Goal: Information Seeking & Learning: Find contact information

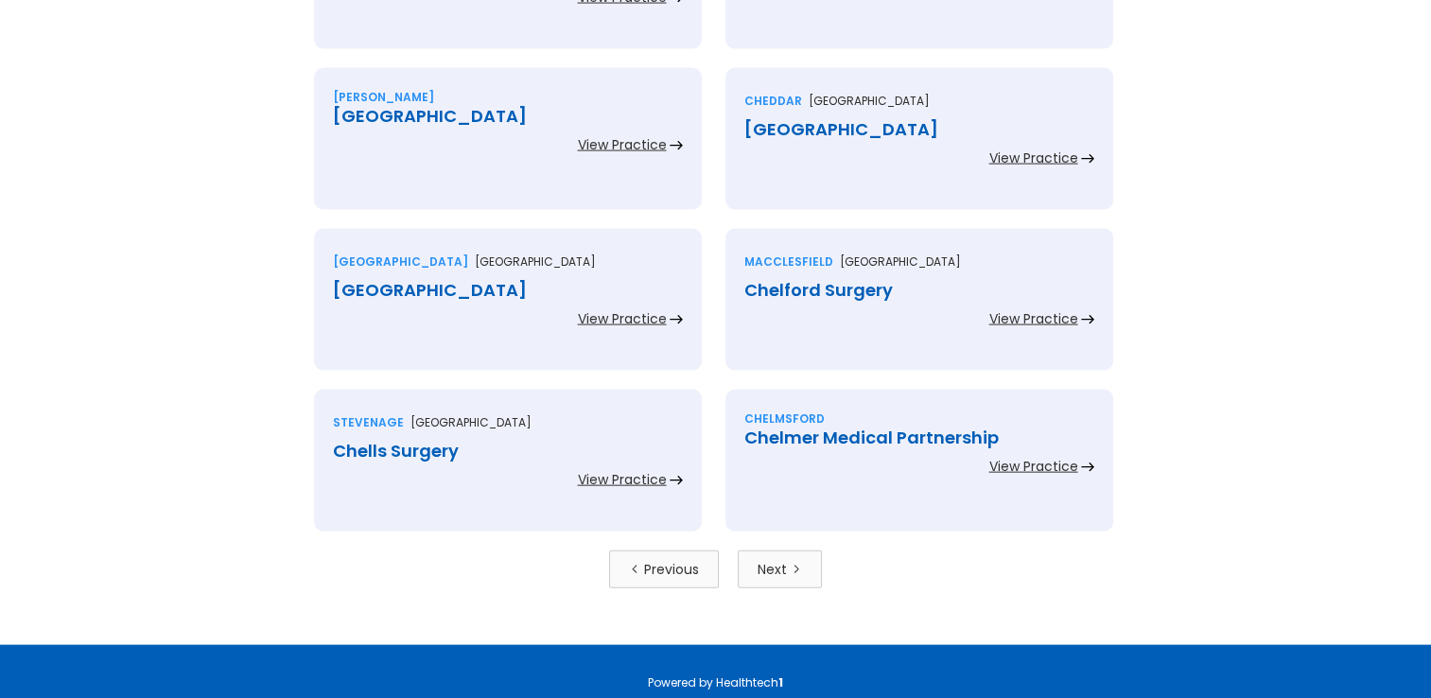
scroll to position [4173, 0]
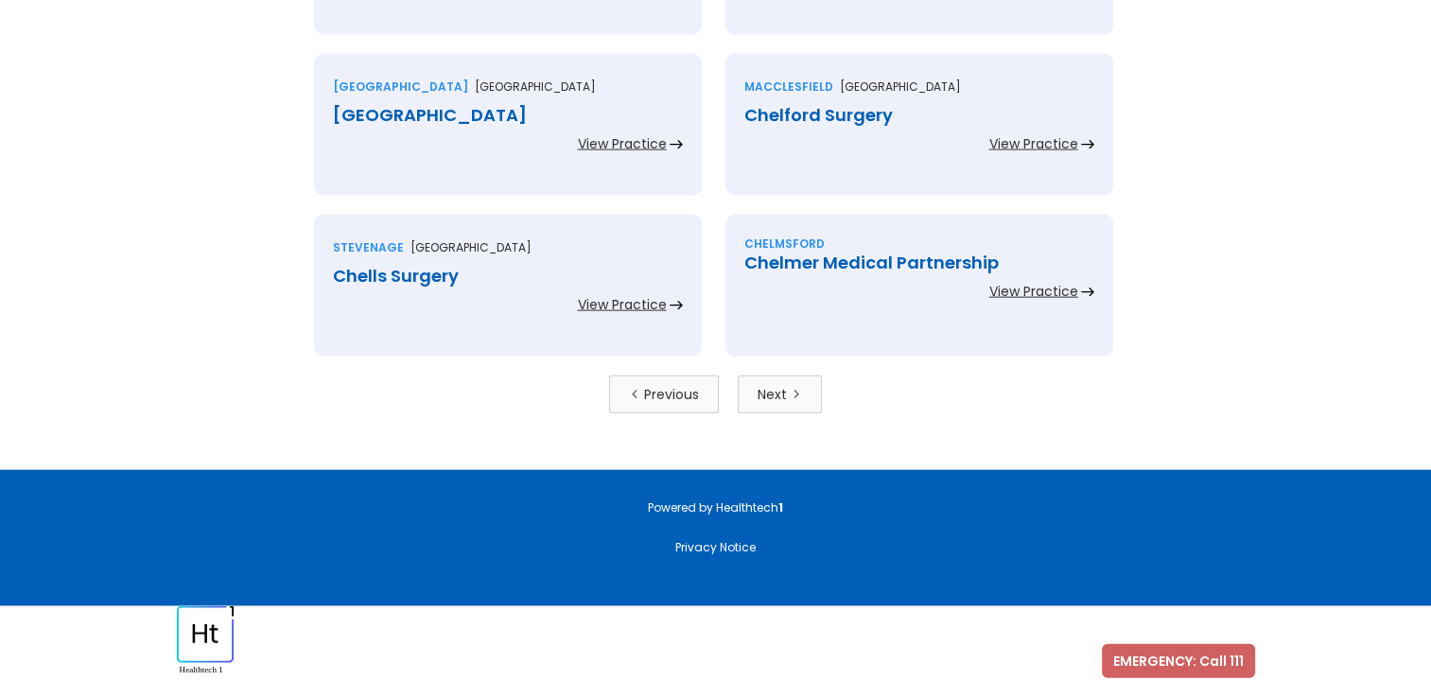
click at [776, 399] on div "Next" at bounding box center [772, 394] width 29 height 19
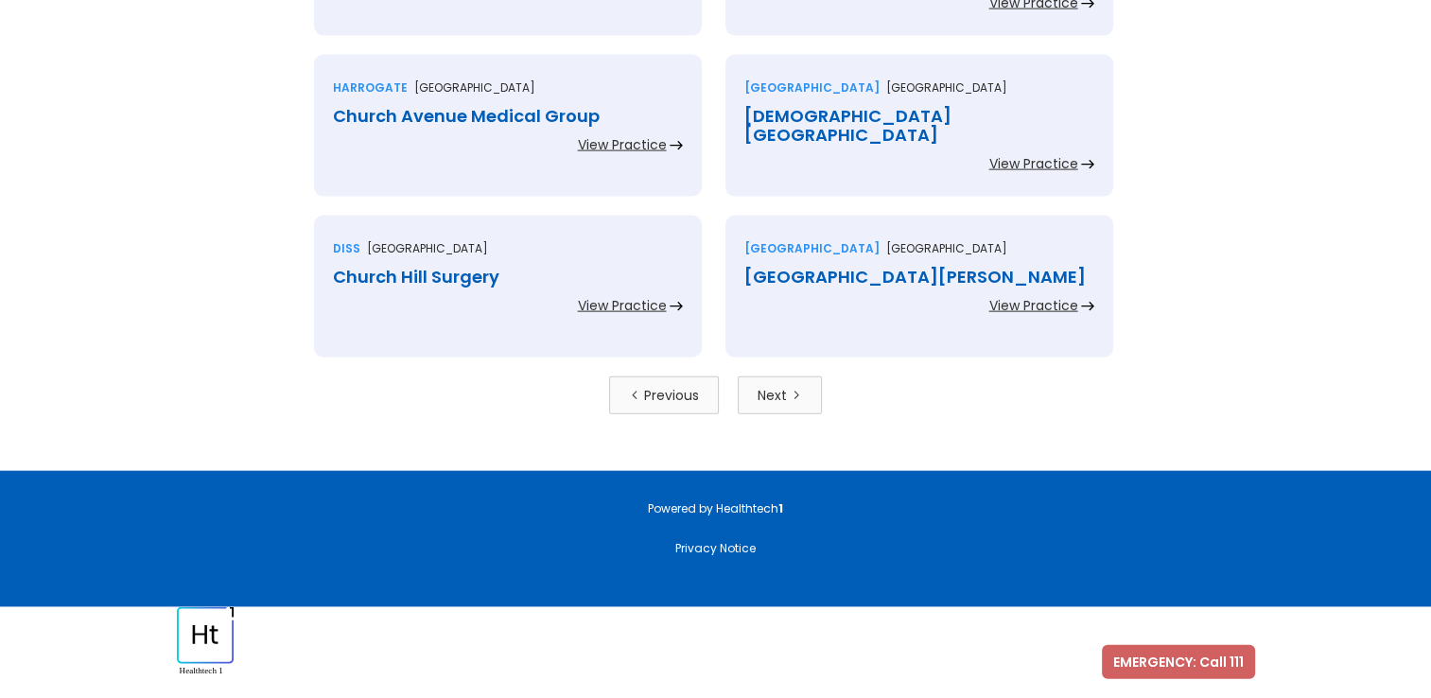
scroll to position [4173, 0]
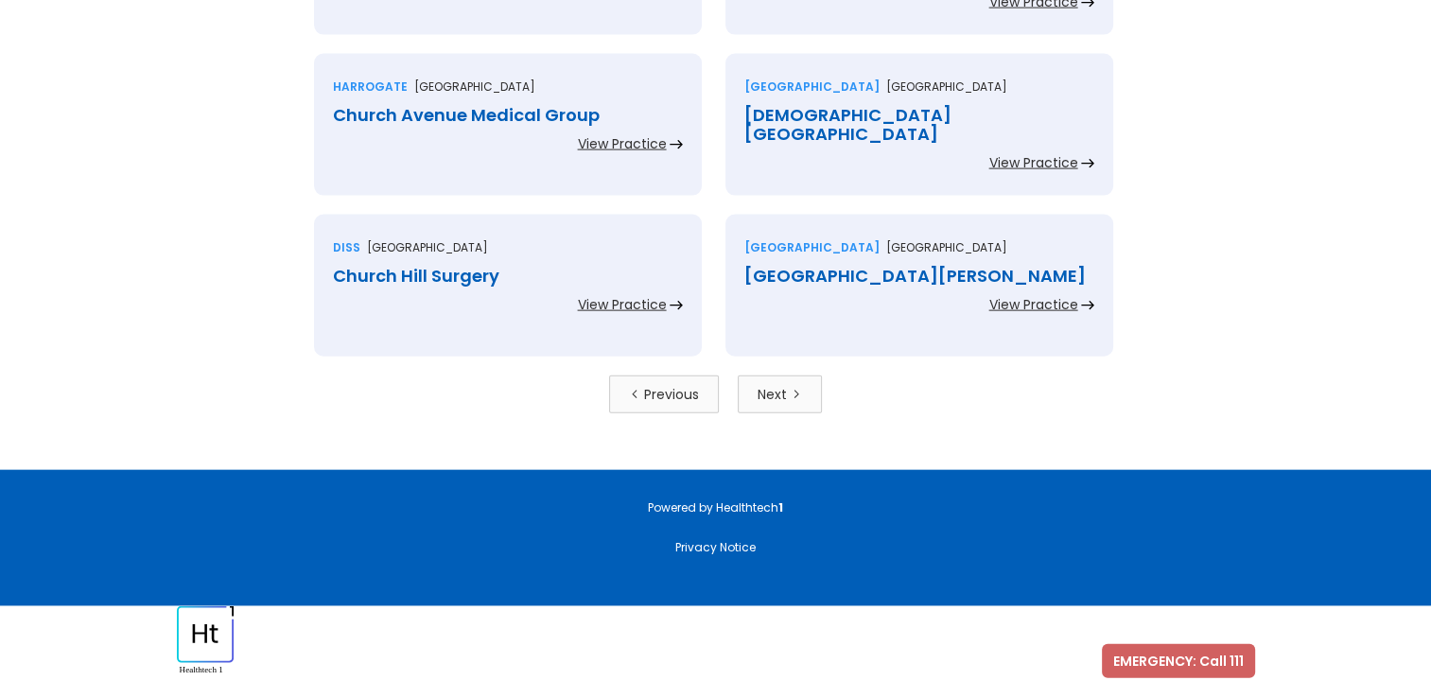
click at [781, 400] on div "Next" at bounding box center [772, 394] width 29 height 19
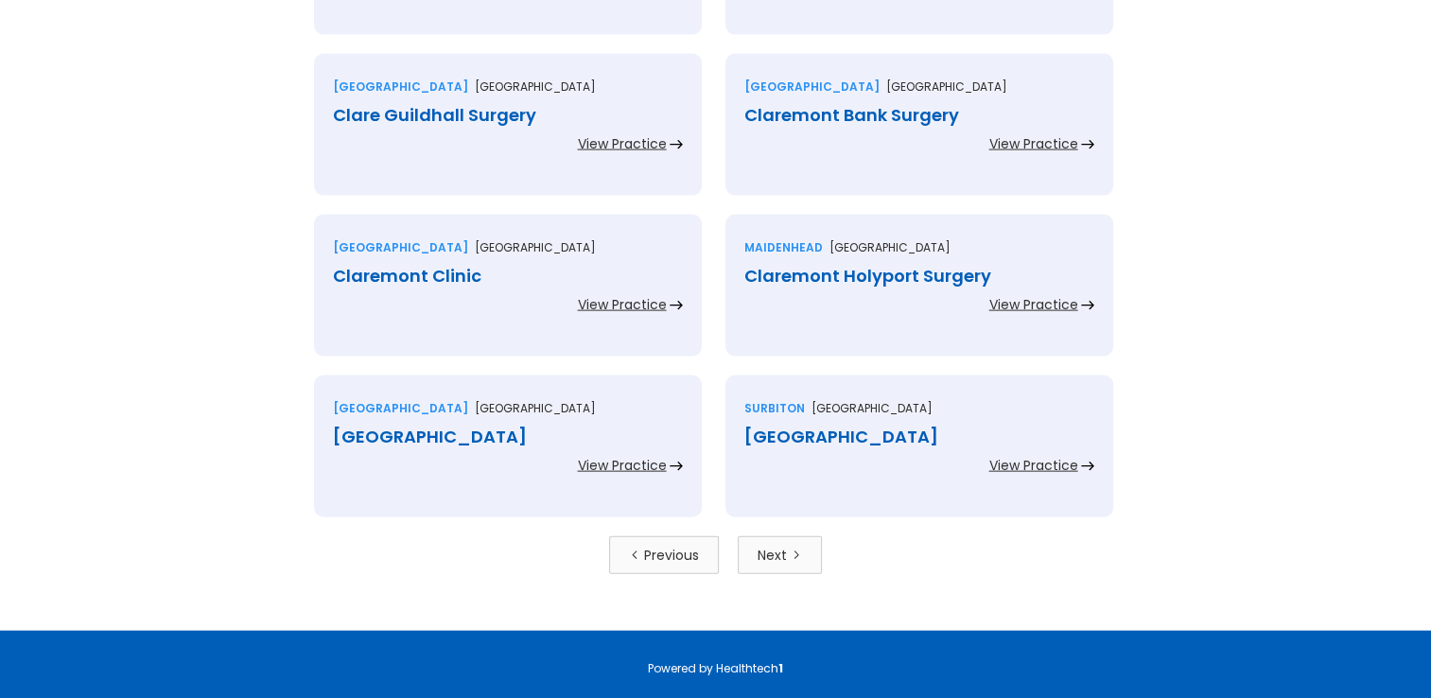
scroll to position [4173, 0]
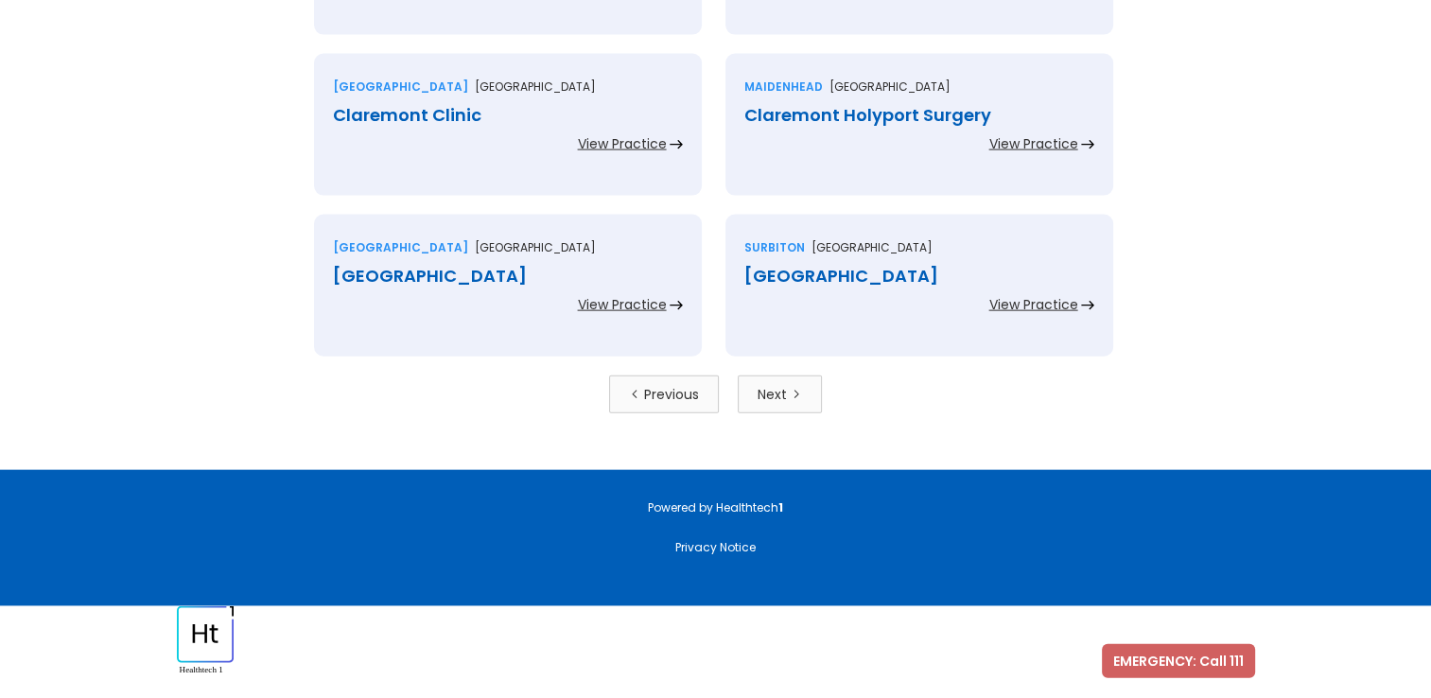
click at [778, 380] on link "Next" at bounding box center [780, 395] width 84 height 38
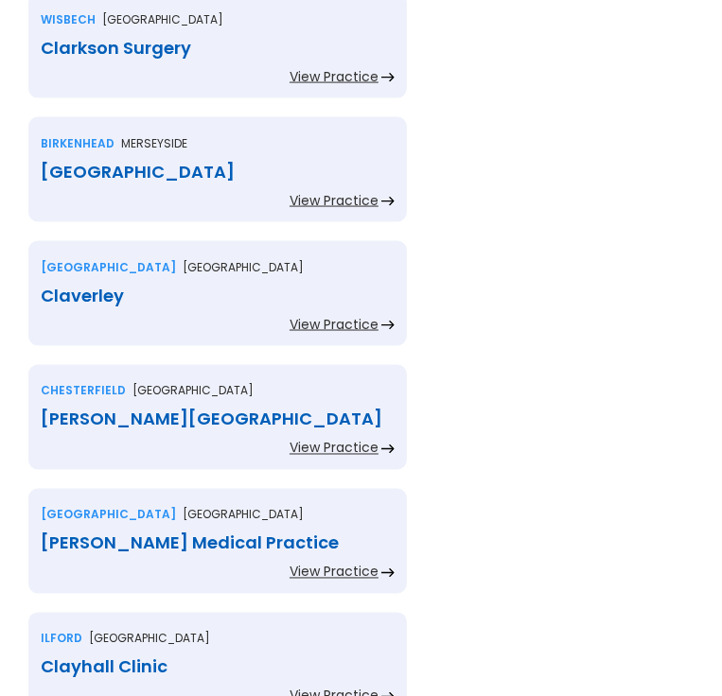
scroll to position [1419, 0]
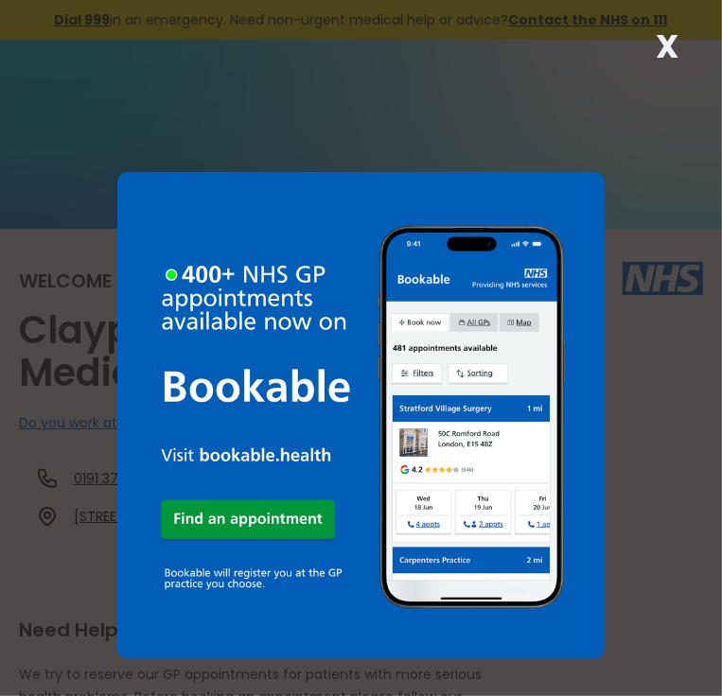
click at [664, 41] on strong "X" at bounding box center [666, 46] width 23 height 45
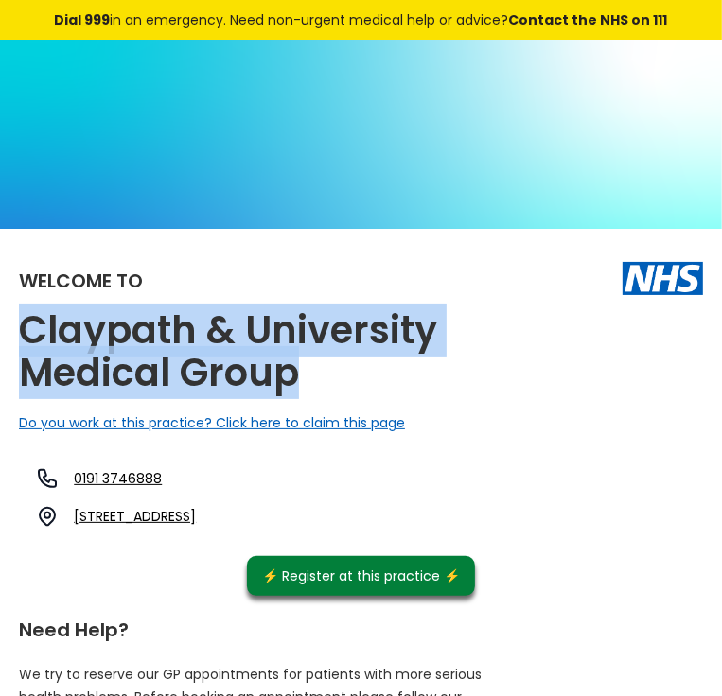
drag, startPoint x: 355, startPoint y: 333, endPoint x: 80, endPoint y: 313, distance: 275.0
click at [80, 313] on h2 "Claypath & University Medical Group" at bounding box center [255, 351] width 473 height 85
copy h2 "Claypath & University Medical Group"
click at [196, 507] on link "26 Gilesgate, Durham, County Durham, Dh1 1qw, England" at bounding box center [135, 516] width 122 height 19
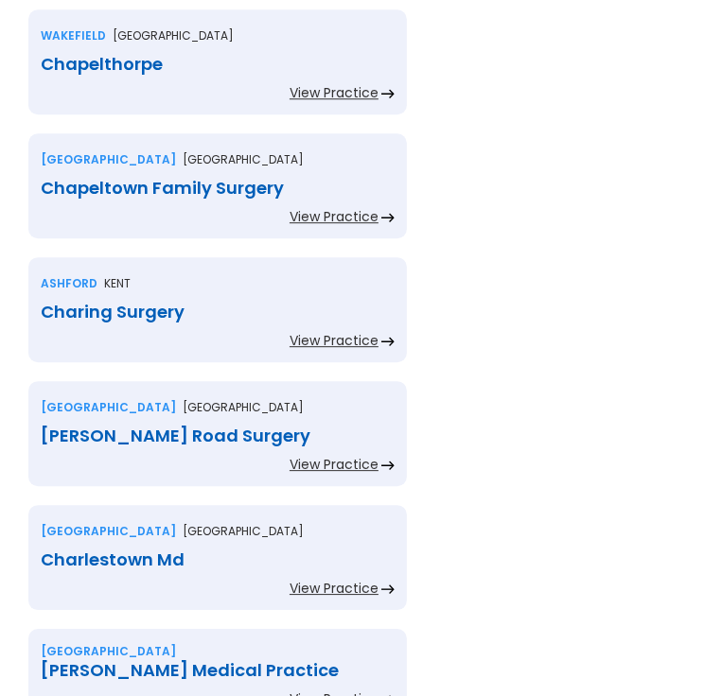
scroll to position [3579, 0]
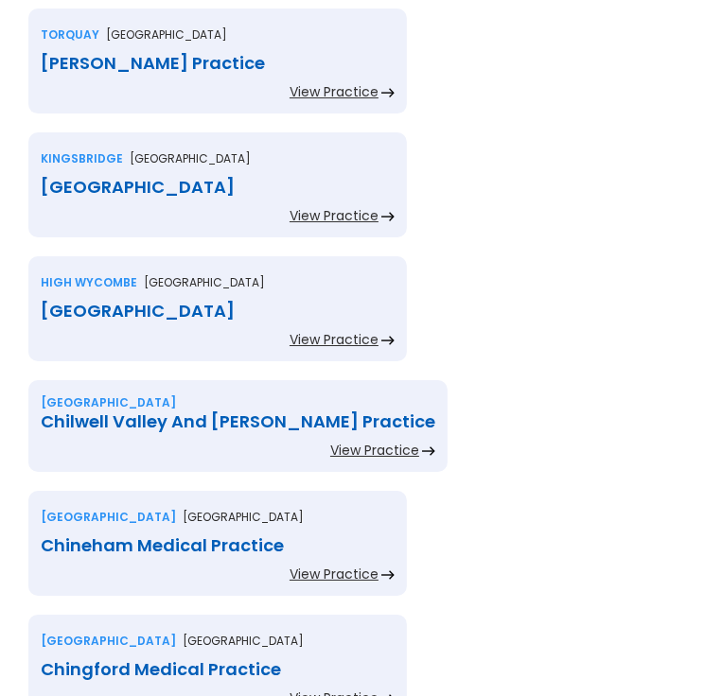
scroll to position [3579, 0]
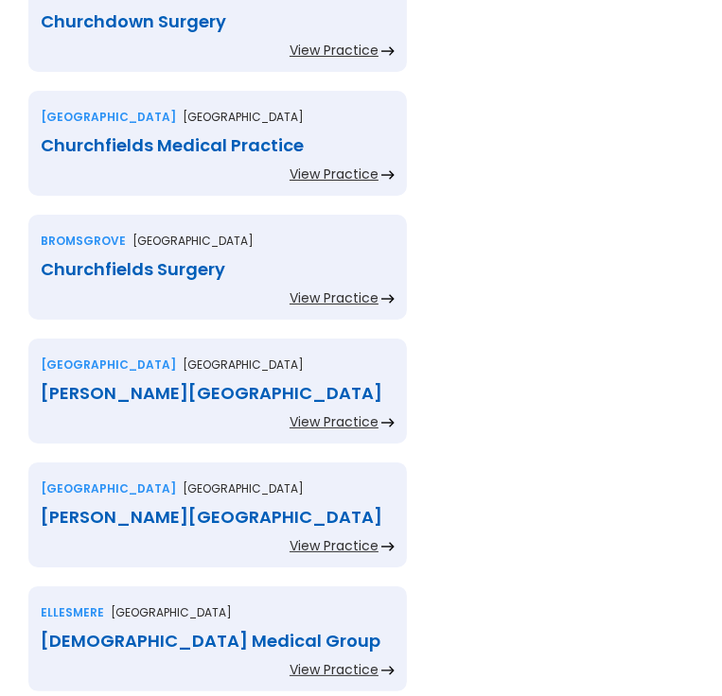
scroll to position [3432, 0]
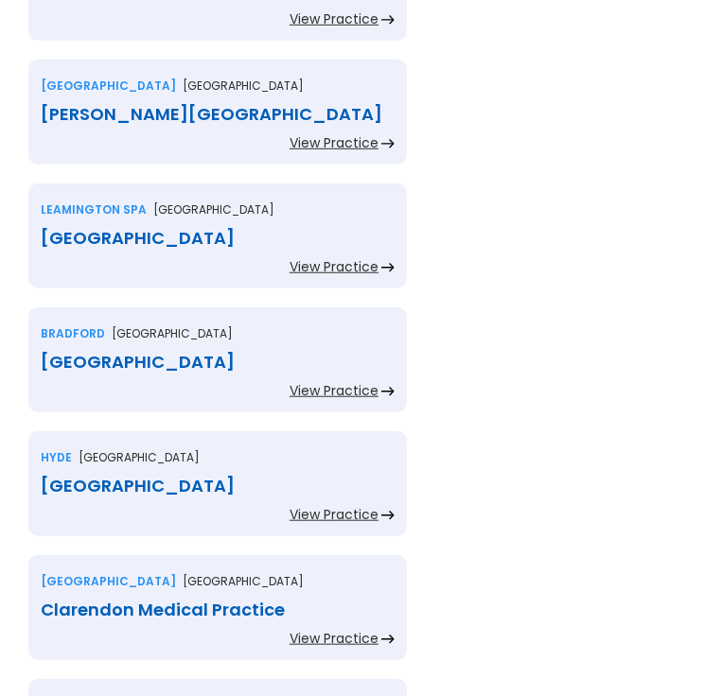
scroll to position [1218, 0]
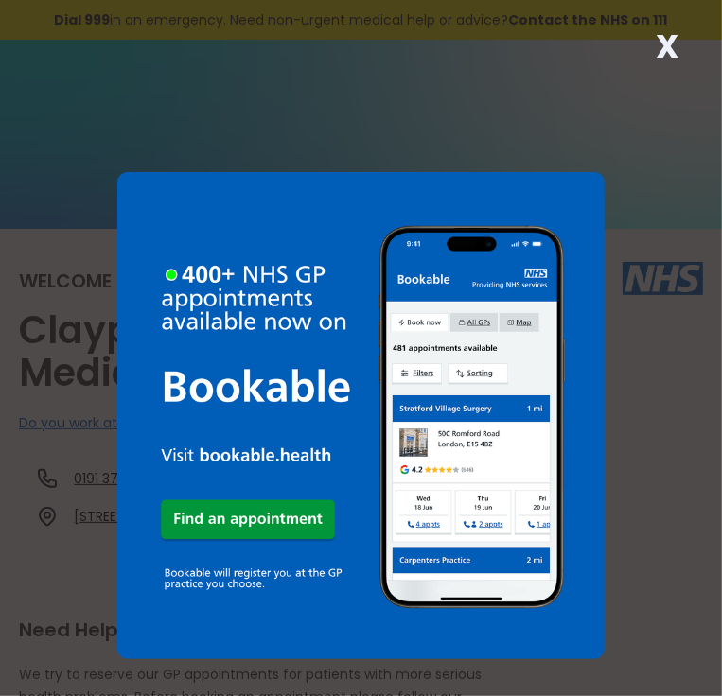
click at [666, 43] on strong "X" at bounding box center [666, 46] width 23 height 45
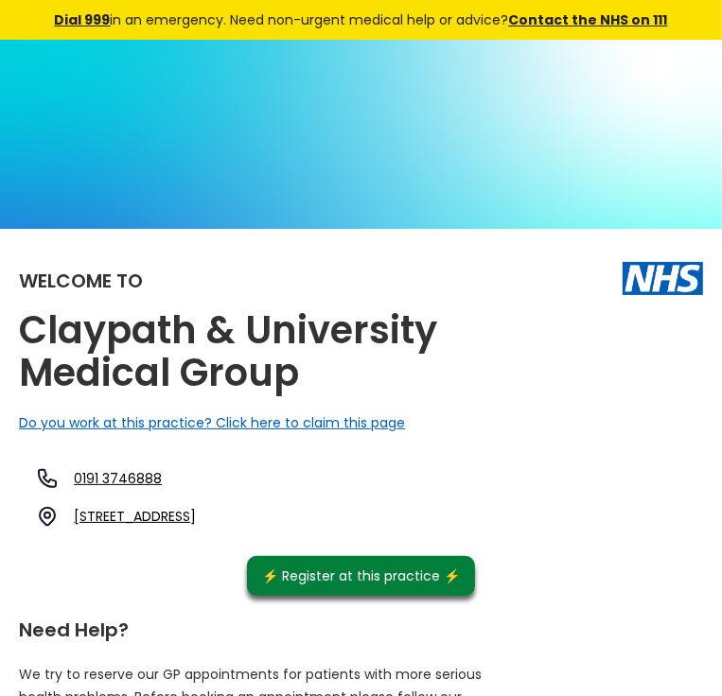
click at [196, 507] on link "26 Gilesgate, Durham, County Durham, Dh1 1qw, England" at bounding box center [135, 516] width 122 height 19
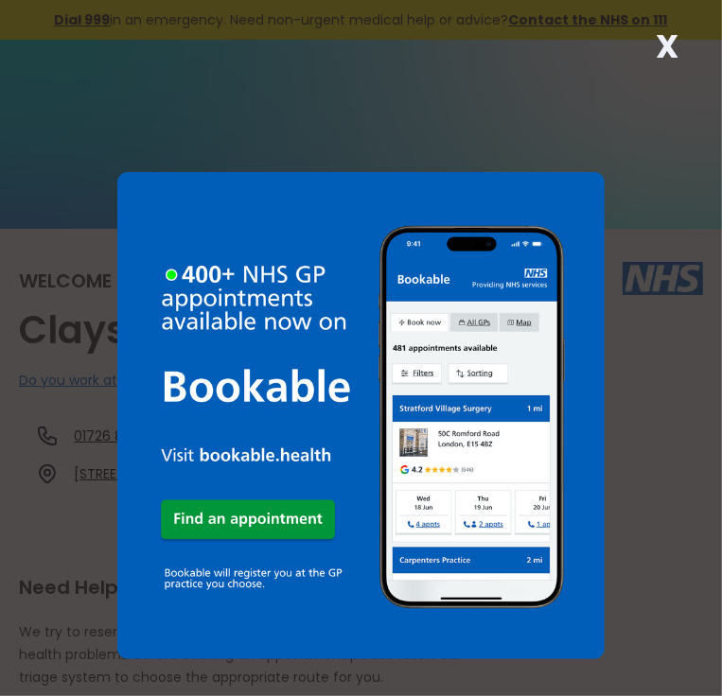
click at [662, 38] on strong "X" at bounding box center [666, 46] width 23 height 45
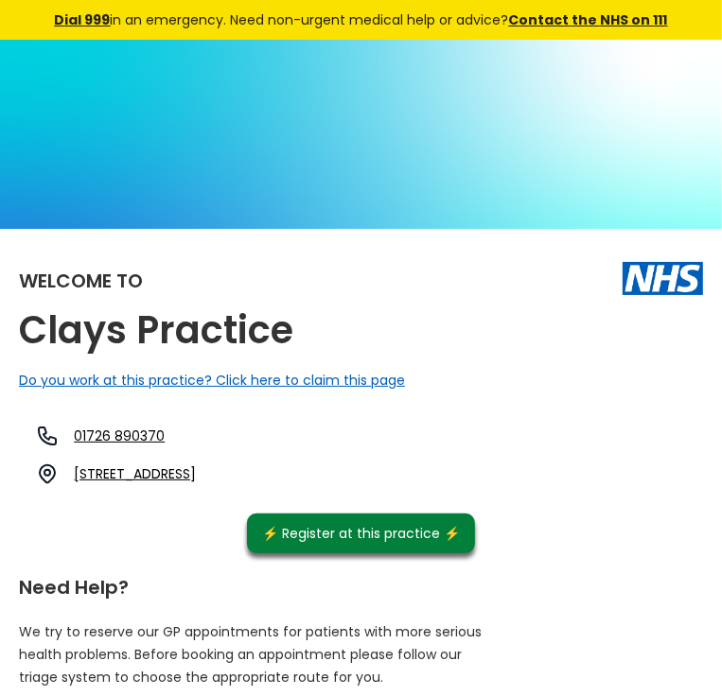
click at [356, 290] on div "Welcome to Clays Practice Do you work at this practice? Click here to claim thi…" at bounding box center [361, 401] width 684 height 306
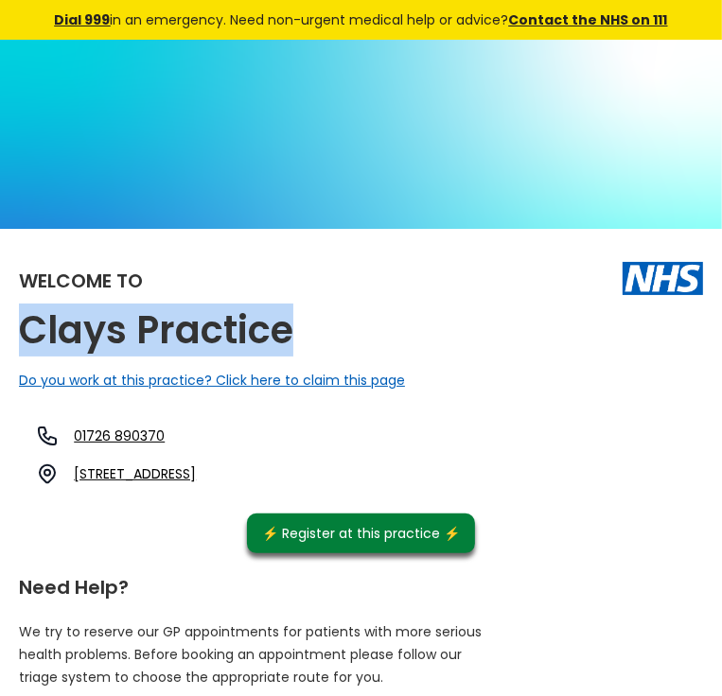
drag, startPoint x: 356, startPoint y: 290, endPoint x: 54, endPoint y: 289, distance: 301.7
copy h2 "Clays Practice"
click at [196, 464] on link "Victoria Road, Roche, St. Austell, Cornwall, Pl26 8jf, England" at bounding box center [135, 473] width 122 height 19
